Goal: Information Seeking & Learning: Compare options

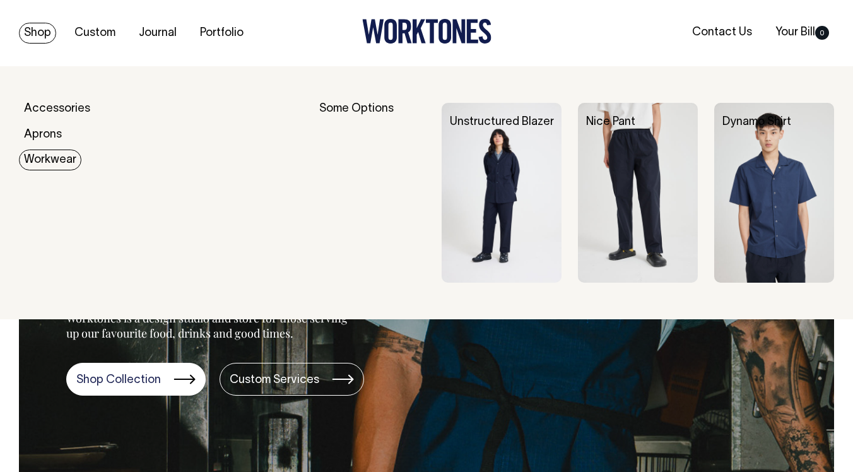
click at [48, 159] on link "Workwear" at bounding box center [50, 159] width 62 height 21
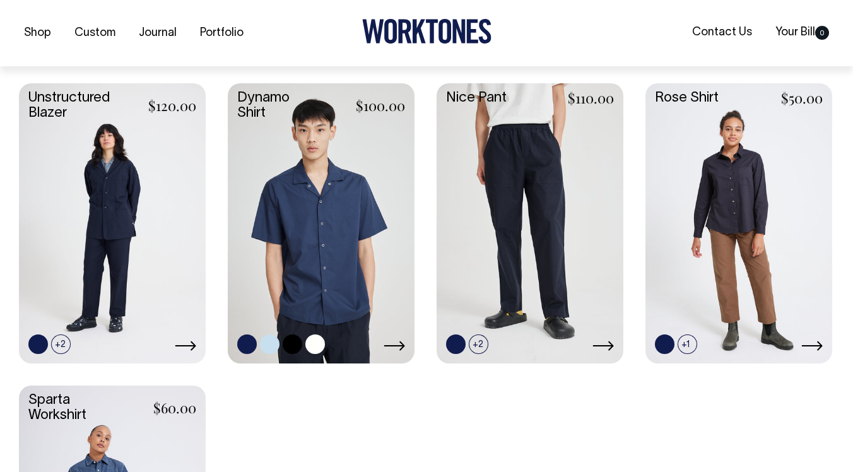
scroll to position [331, 0]
click at [401, 343] on icon at bounding box center [394, 345] width 21 height 10
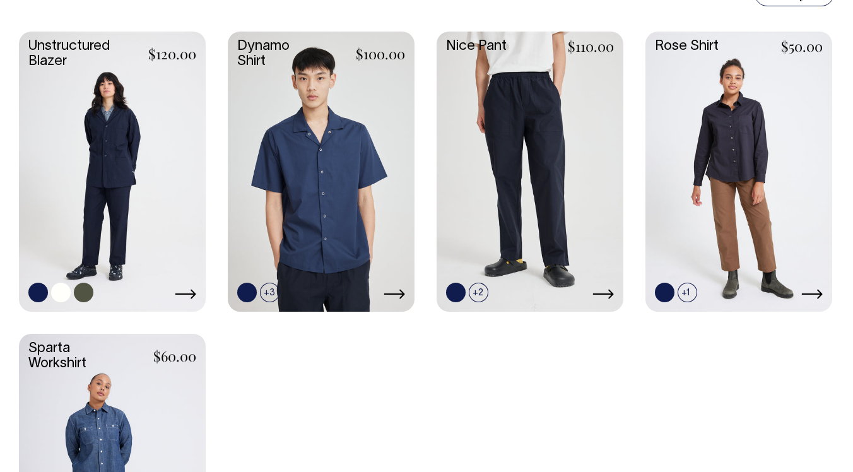
scroll to position [382, 0]
click at [123, 84] on link at bounding box center [112, 171] width 187 height 278
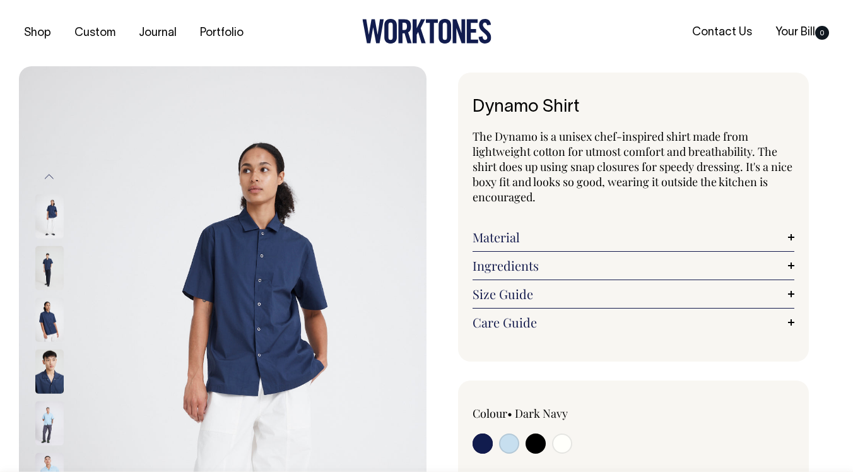
click at [566, 442] on input "radio" at bounding box center [562, 443] width 20 height 20
radio input "true"
select select "Off-White"
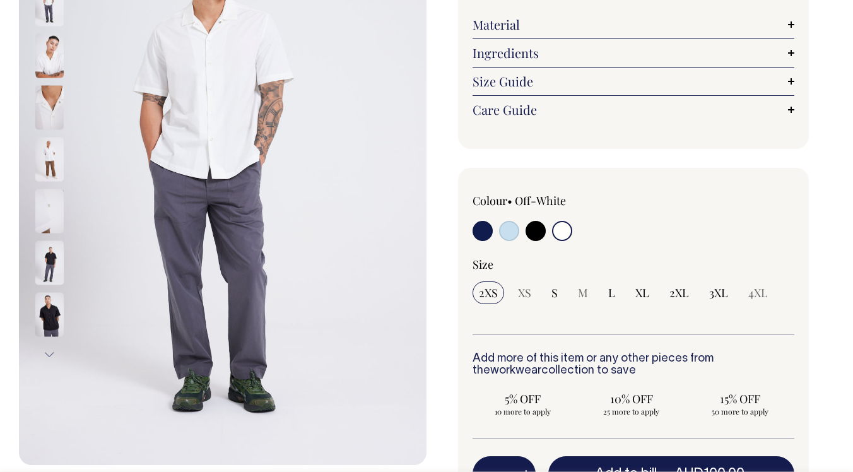
scroll to position [212, 0]
click at [42, 163] on img at bounding box center [49, 160] width 28 height 44
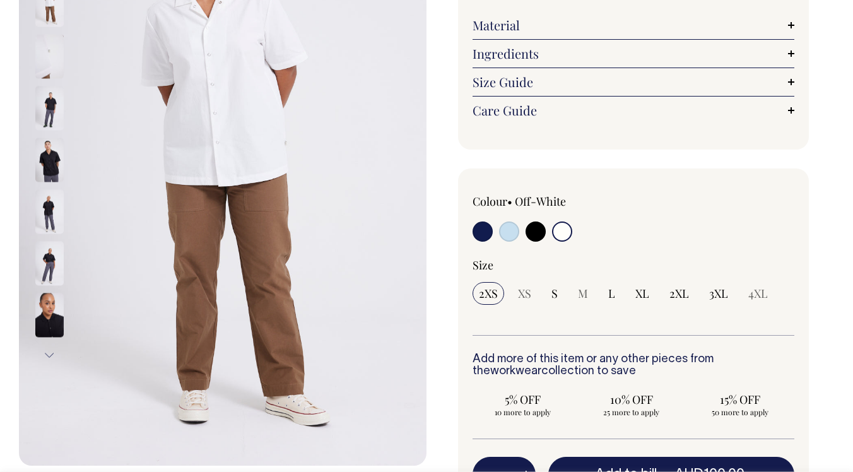
click at [53, 26] on div at bounding box center [66, 5] width 63 height 52
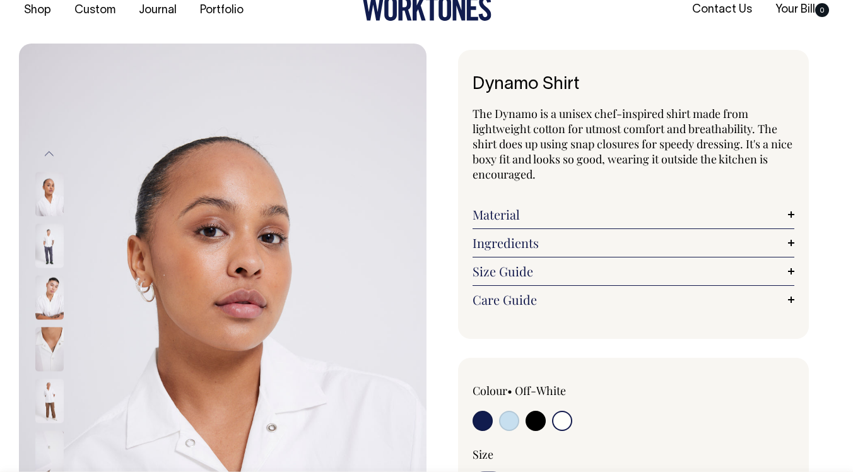
scroll to position [22, 0]
click at [47, 151] on button "Previous" at bounding box center [49, 155] width 19 height 28
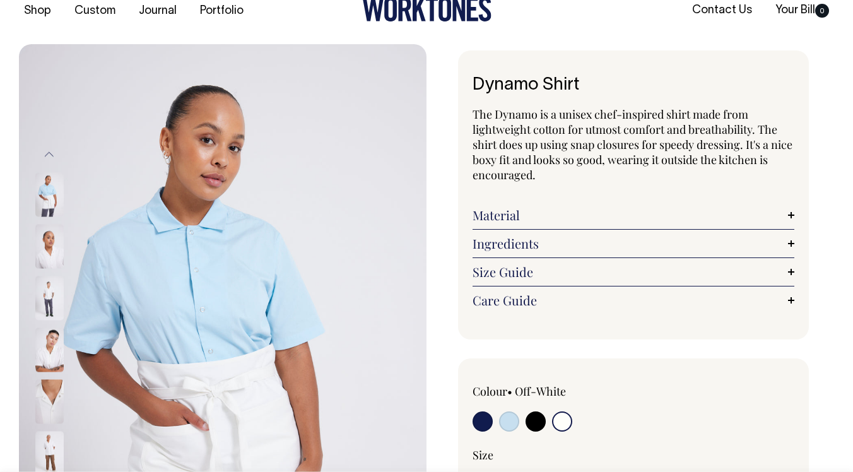
click at [47, 151] on button "Previous" at bounding box center [49, 155] width 19 height 28
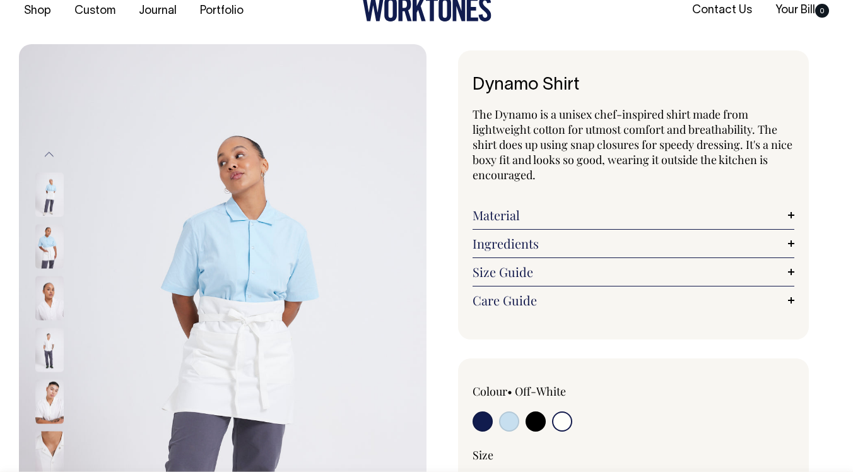
click at [47, 151] on button "Previous" at bounding box center [49, 155] width 19 height 28
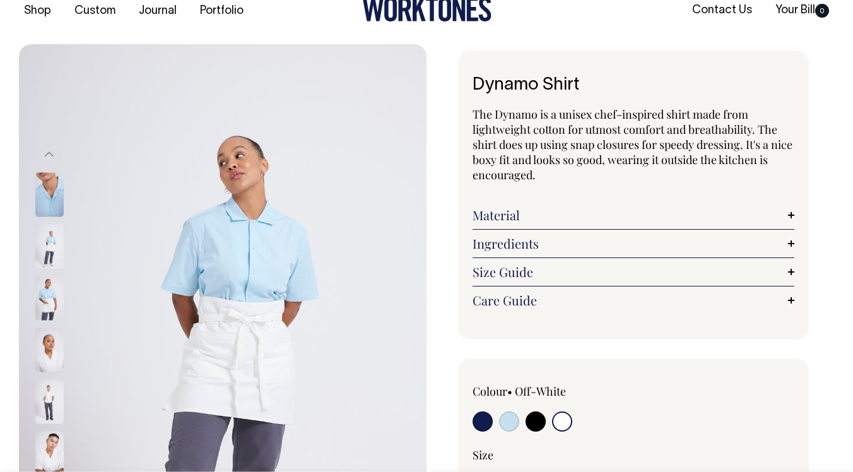
click at [47, 151] on button "Previous" at bounding box center [49, 155] width 19 height 28
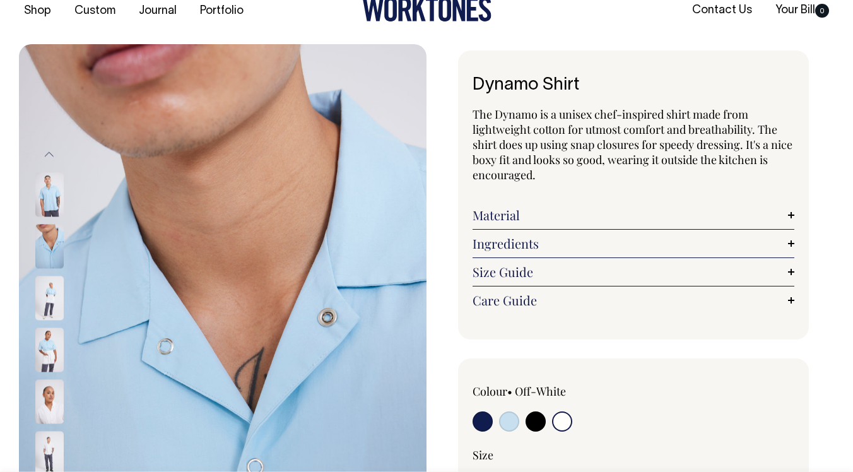
click at [47, 151] on button "Previous" at bounding box center [49, 155] width 19 height 28
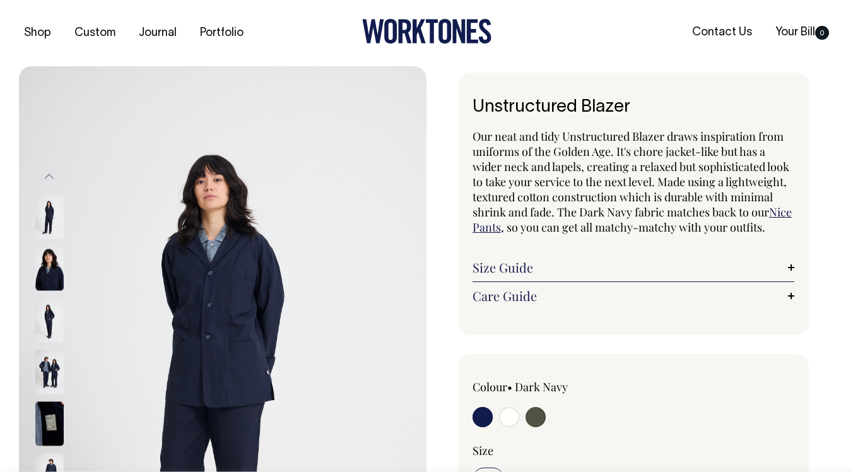
click at [516, 413] on input "radio" at bounding box center [509, 417] width 20 height 20
radio input "true"
select select "Off-White"
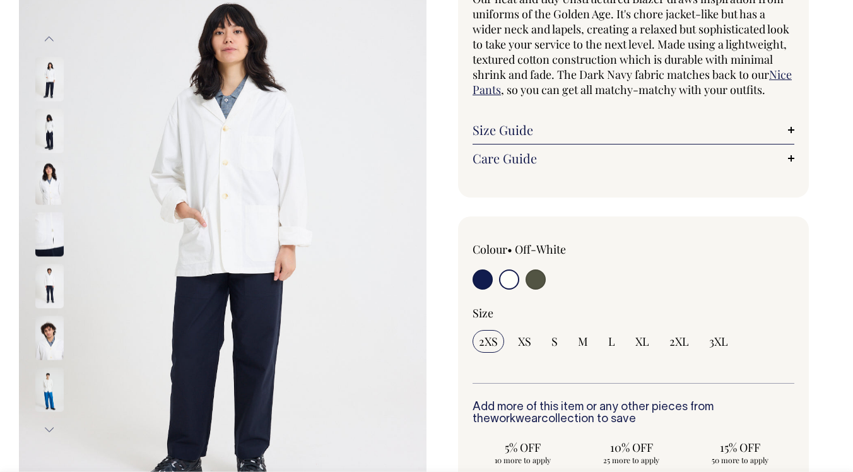
scroll to position [138, 0]
click at [44, 343] on img at bounding box center [49, 337] width 28 height 44
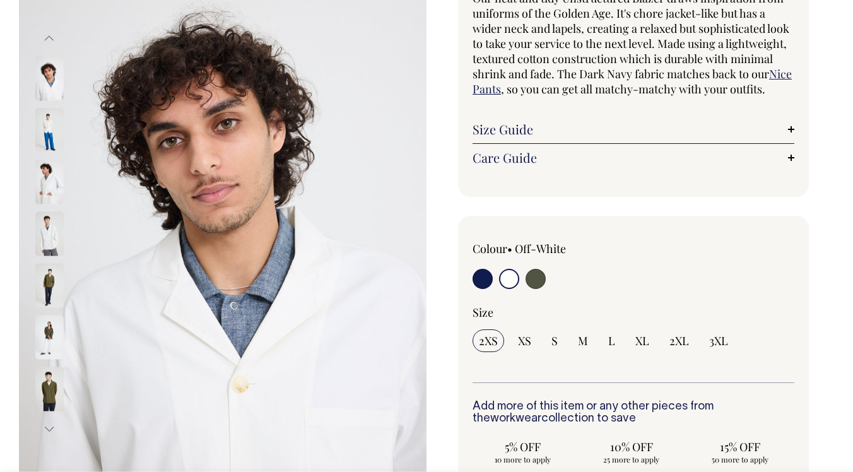
click at [50, 346] on img at bounding box center [49, 337] width 28 height 44
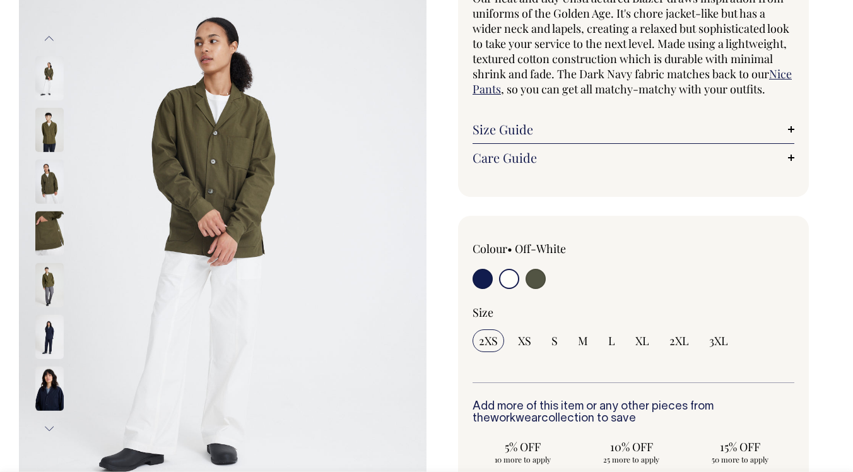
click at [49, 288] on div at bounding box center [66, 130] width 63 height 2845
click at [49, 293] on img at bounding box center [49, 285] width 28 height 44
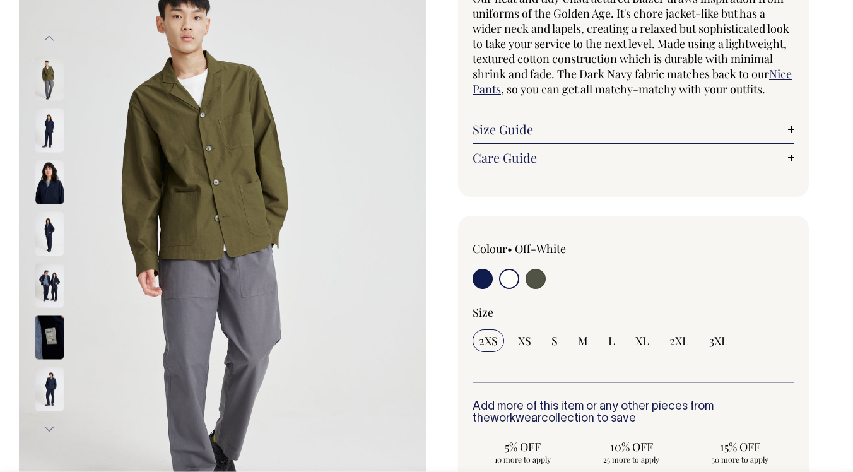
click at [44, 311] on div at bounding box center [66, 285] width 63 height 52
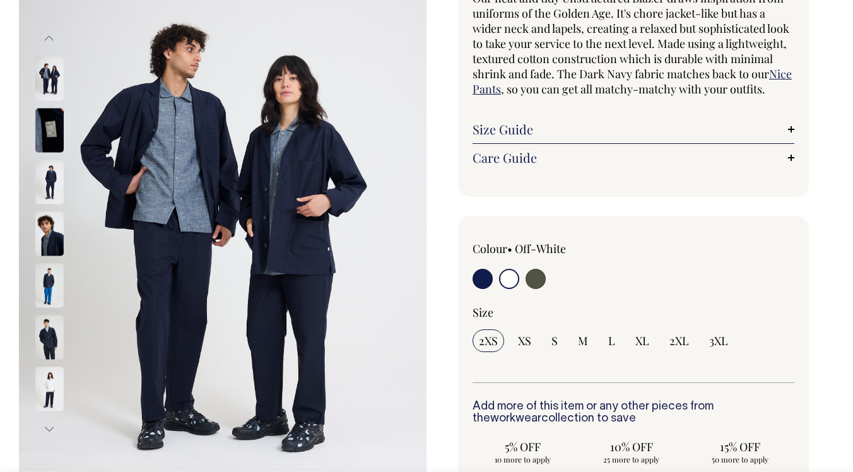
click at [53, 33] on button "Previous" at bounding box center [49, 39] width 19 height 28
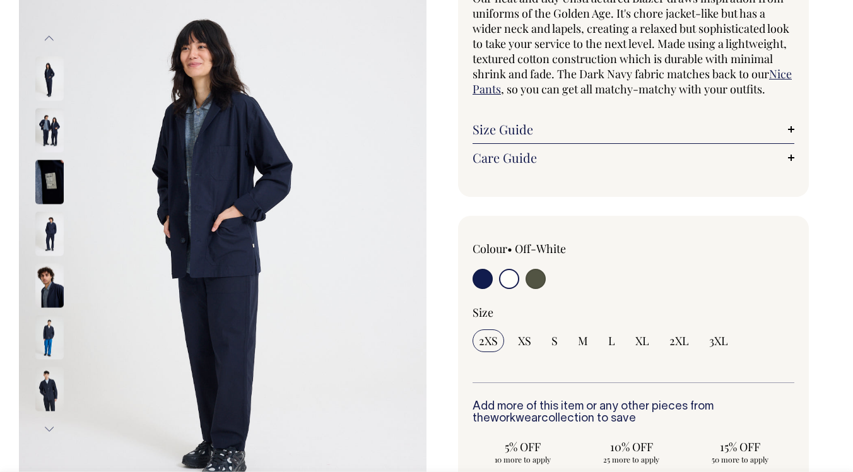
click at [53, 33] on button "Previous" at bounding box center [49, 39] width 19 height 28
click at [49, 383] on img at bounding box center [49, 388] width 28 height 44
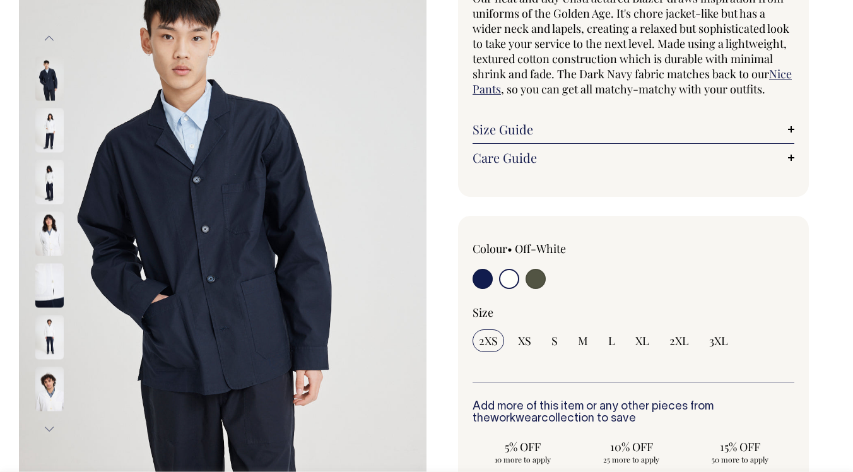
click at [47, 184] on img at bounding box center [49, 182] width 28 height 44
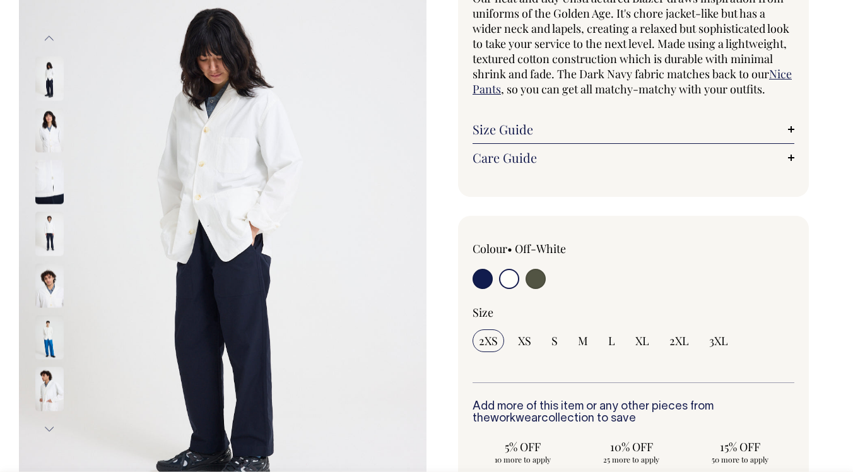
click at [47, 87] on img at bounding box center [49, 78] width 28 height 44
click at [48, 37] on button "Previous" at bounding box center [49, 39] width 19 height 28
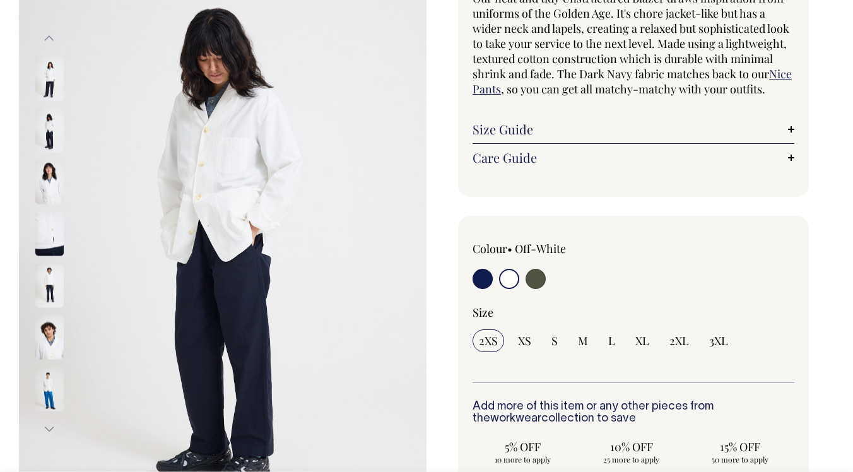
click at [48, 37] on button "Previous" at bounding box center [49, 39] width 19 height 28
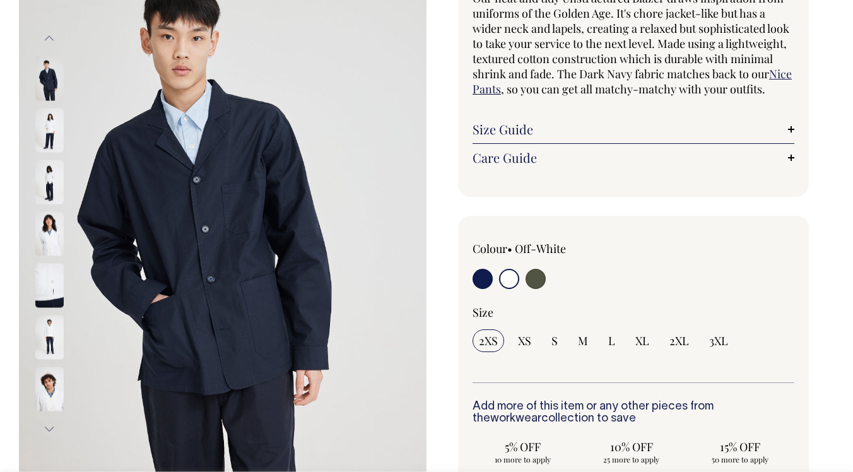
click at [48, 37] on button "Previous" at bounding box center [49, 39] width 19 height 28
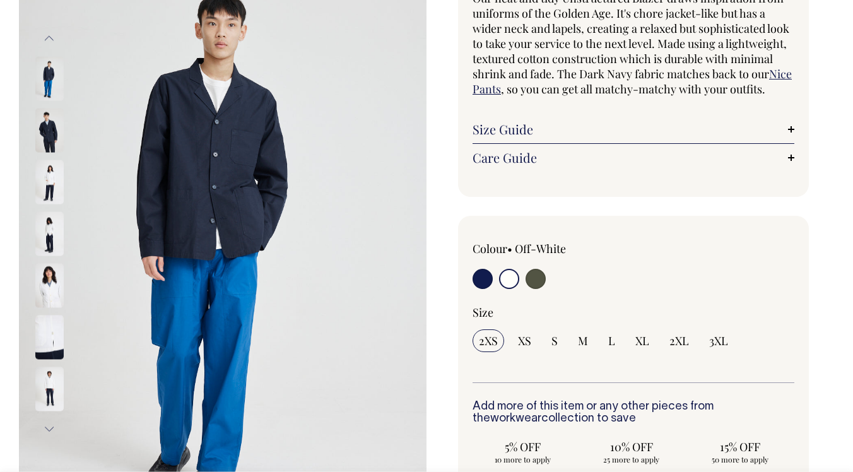
click at [48, 37] on button "Previous" at bounding box center [49, 39] width 19 height 28
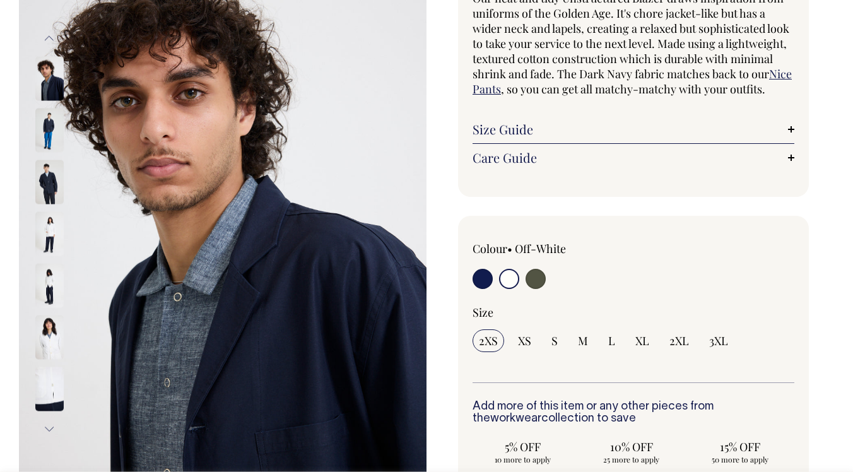
click at [48, 37] on button "Previous" at bounding box center [49, 39] width 19 height 28
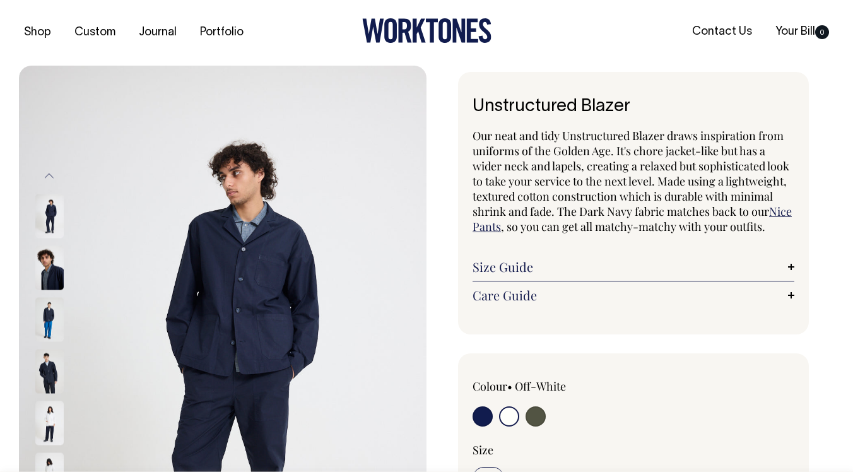
scroll to position [0, 0]
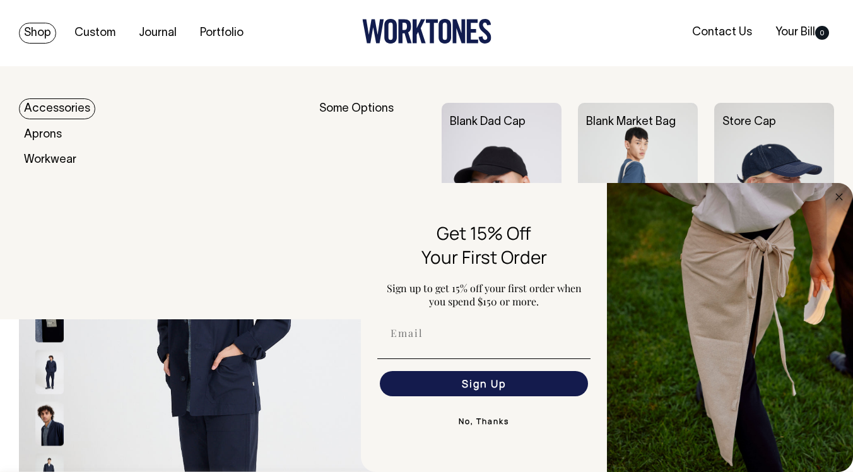
click at [40, 34] on link "Shop" at bounding box center [37, 33] width 37 height 21
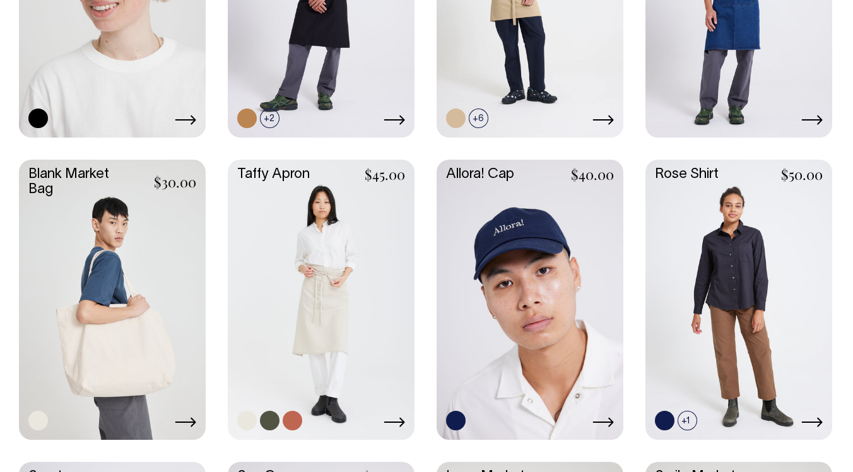
scroll to position [1418, 0]
click at [392, 419] on icon at bounding box center [394, 423] width 21 height 10
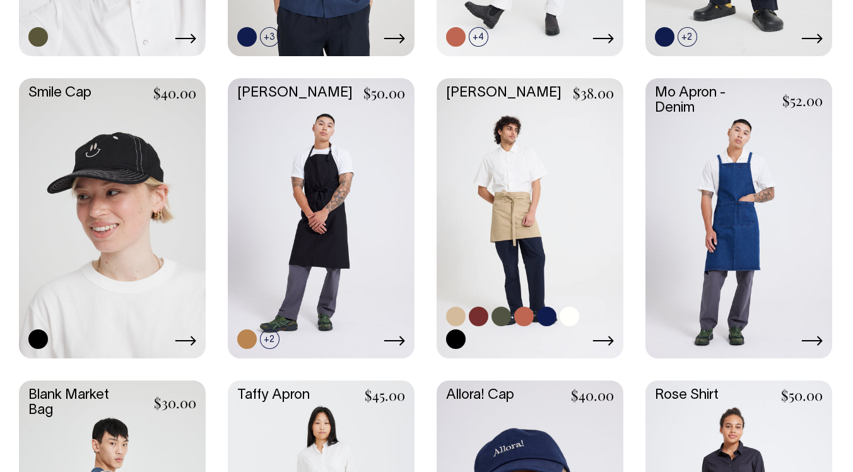
click at [527, 184] on link at bounding box center [530, 217] width 187 height 278
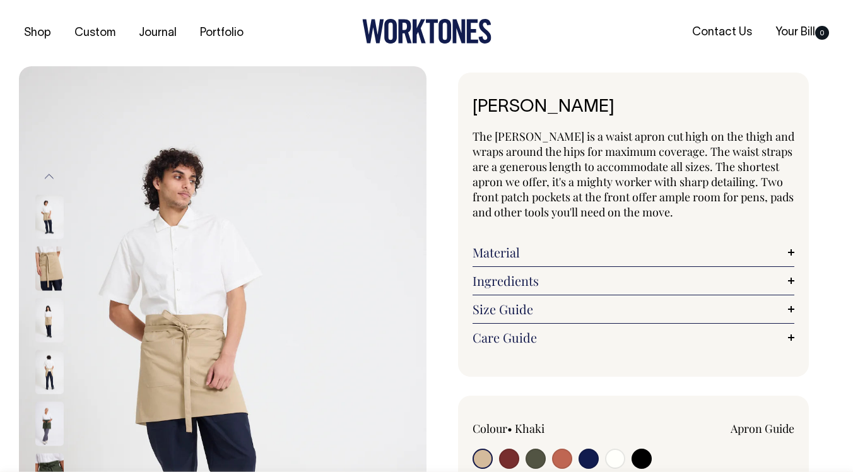
click at [538, 454] on input "radio" at bounding box center [535, 458] width 20 height 20
radio input "true"
radio input "false"
select select "Olive"
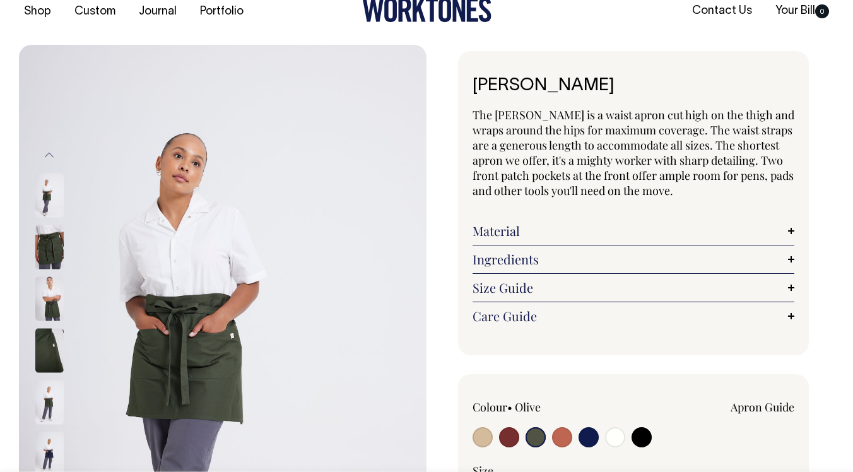
scroll to position [20, 0]
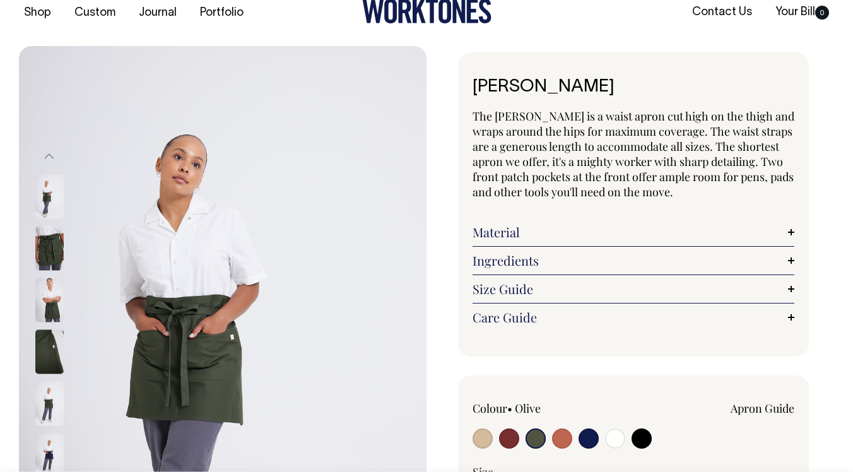
click at [169, 196] on img at bounding box center [222, 351] width 407 height 611
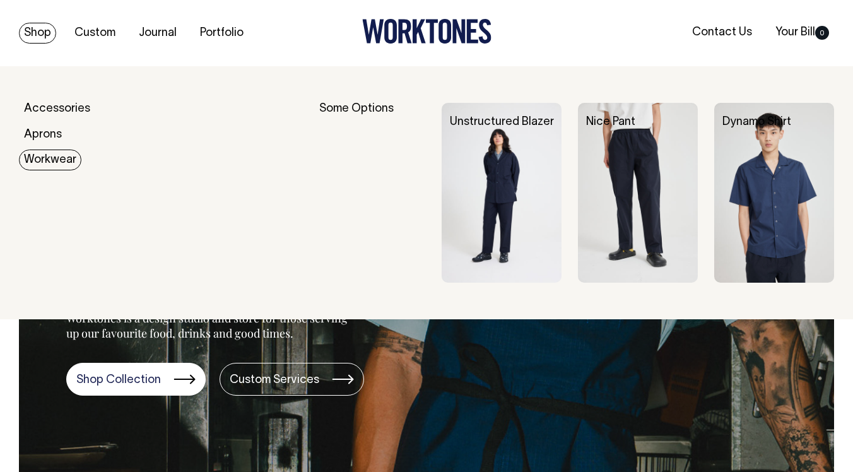
click at [52, 160] on link "Workwear" at bounding box center [50, 159] width 62 height 21
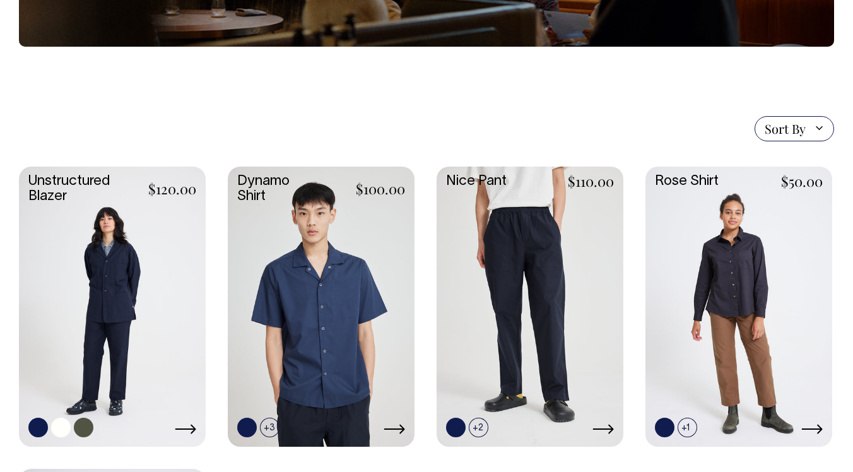
scroll to position [250, 0]
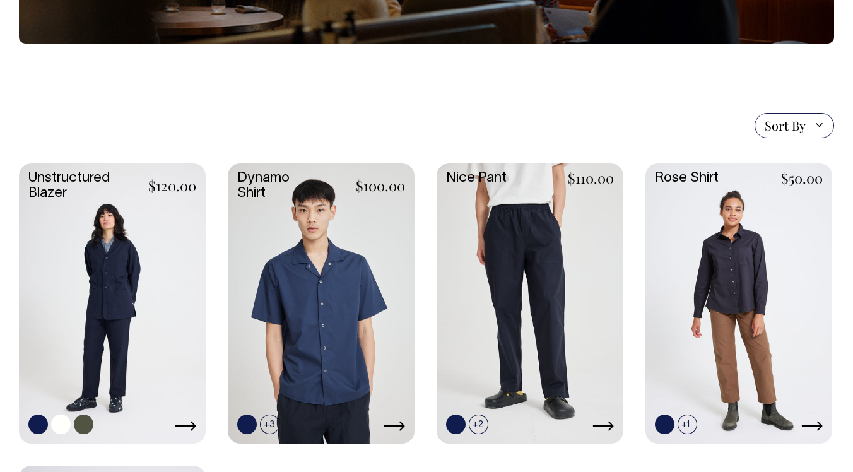
click at [165, 288] on link at bounding box center [112, 302] width 187 height 278
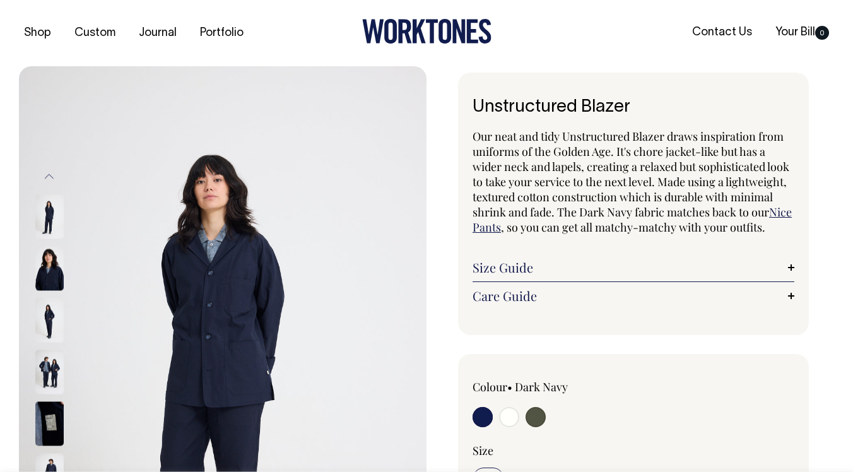
click at [510, 417] on input "radio" at bounding box center [509, 417] width 20 height 20
radio input "true"
select select "Off-White"
